Goal: Information Seeking & Learning: Learn about a topic

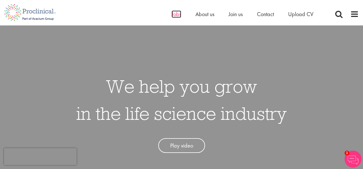
click at [173, 16] on span "Jobs" at bounding box center [176, 13] width 10 height 7
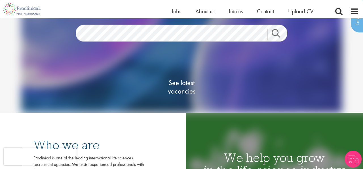
scroll to position [47, 0]
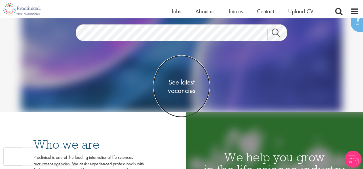
click at [179, 91] on span "See latest vacancies" at bounding box center [181, 86] width 57 height 17
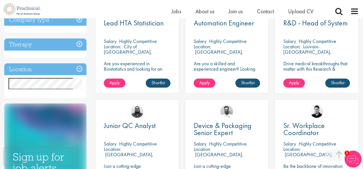
scroll to position [235, 0]
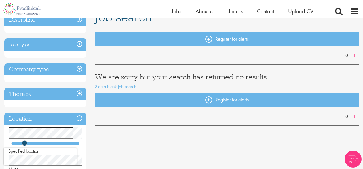
scroll to position [51, 0]
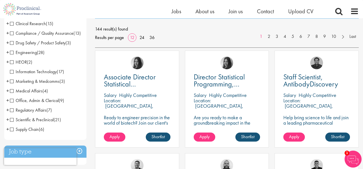
scroll to position [87, 0]
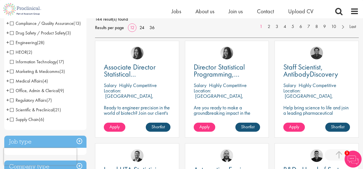
click at [54, 113] on span "(21)" at bounding box center [57, 110] width 7 height 6
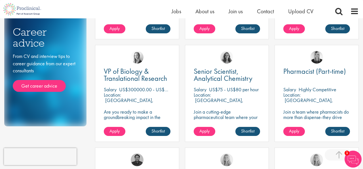
scroll to position [296, 0]
